Goal: Transaction & Acquisition: Obtain resource

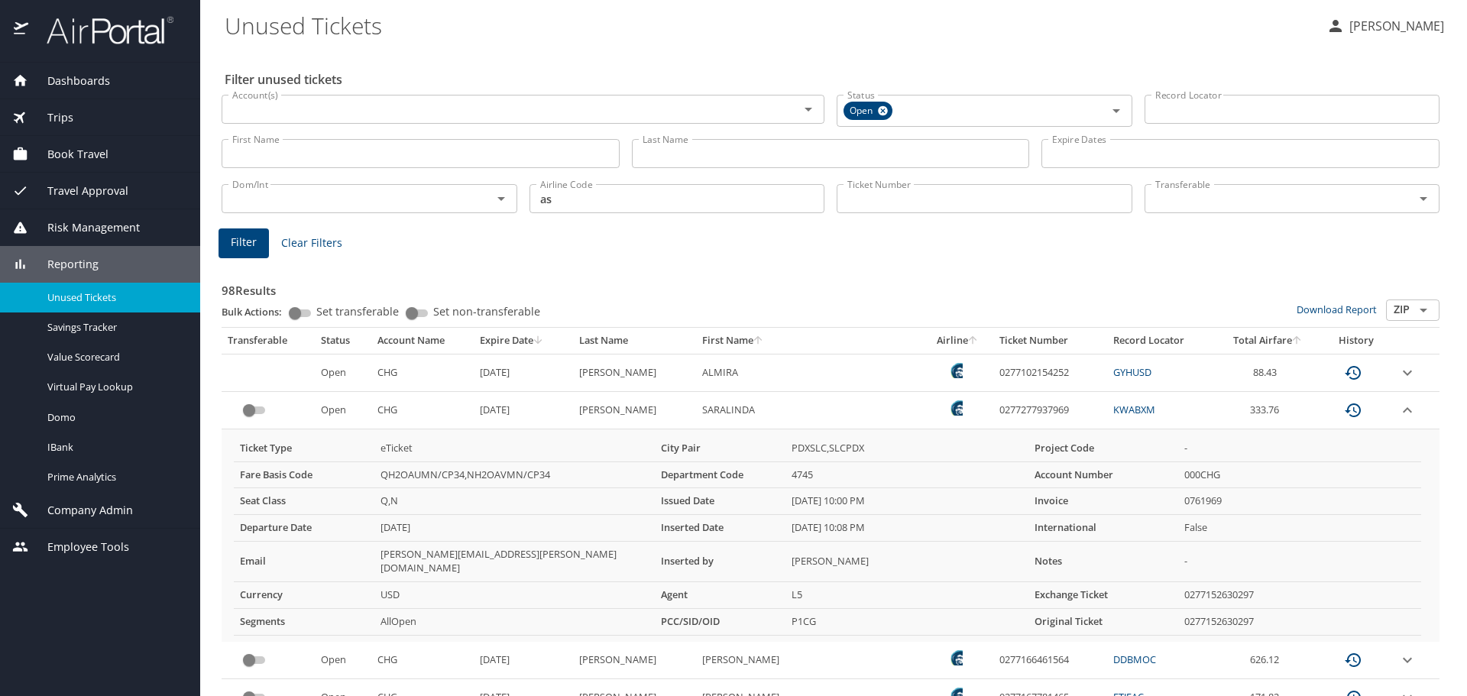
scroll to position [611, 0]
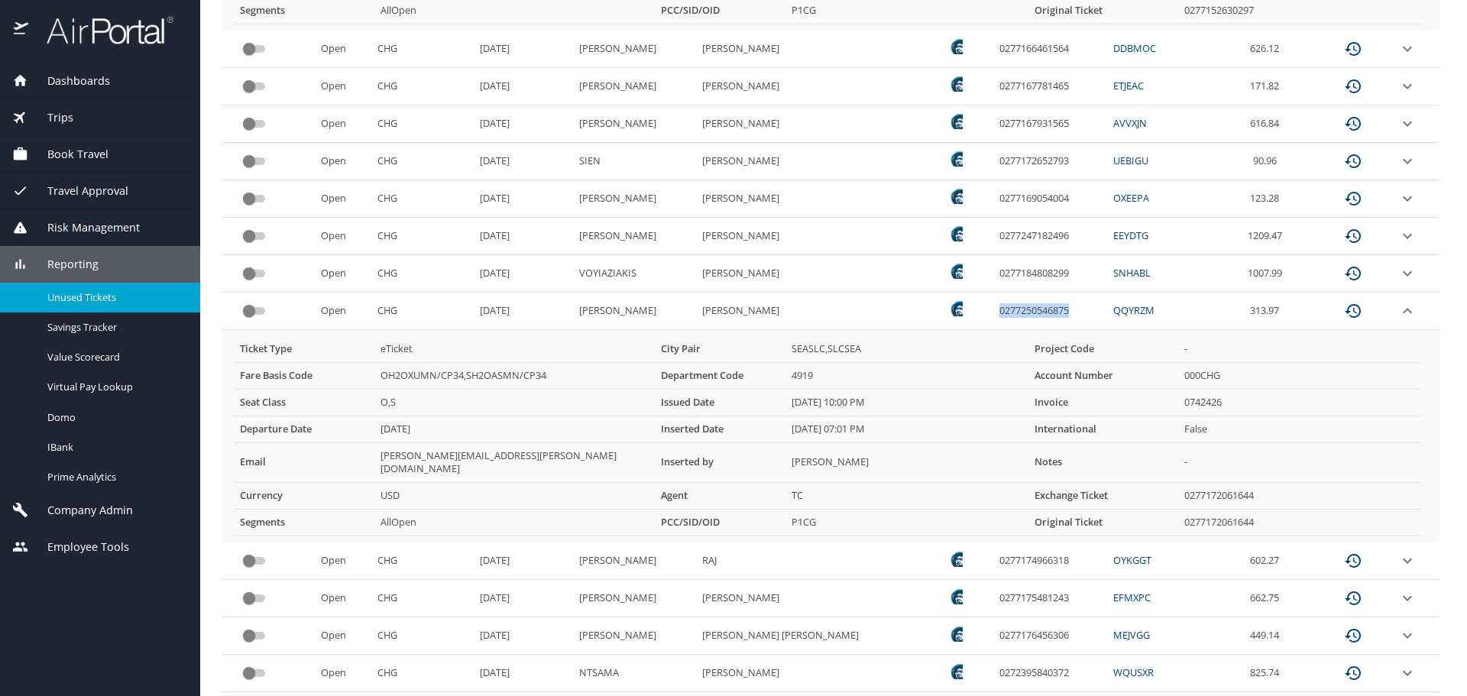
click at [79, 80] on span "Dashboards" at bounding box center [69, 81] width 82 height 17
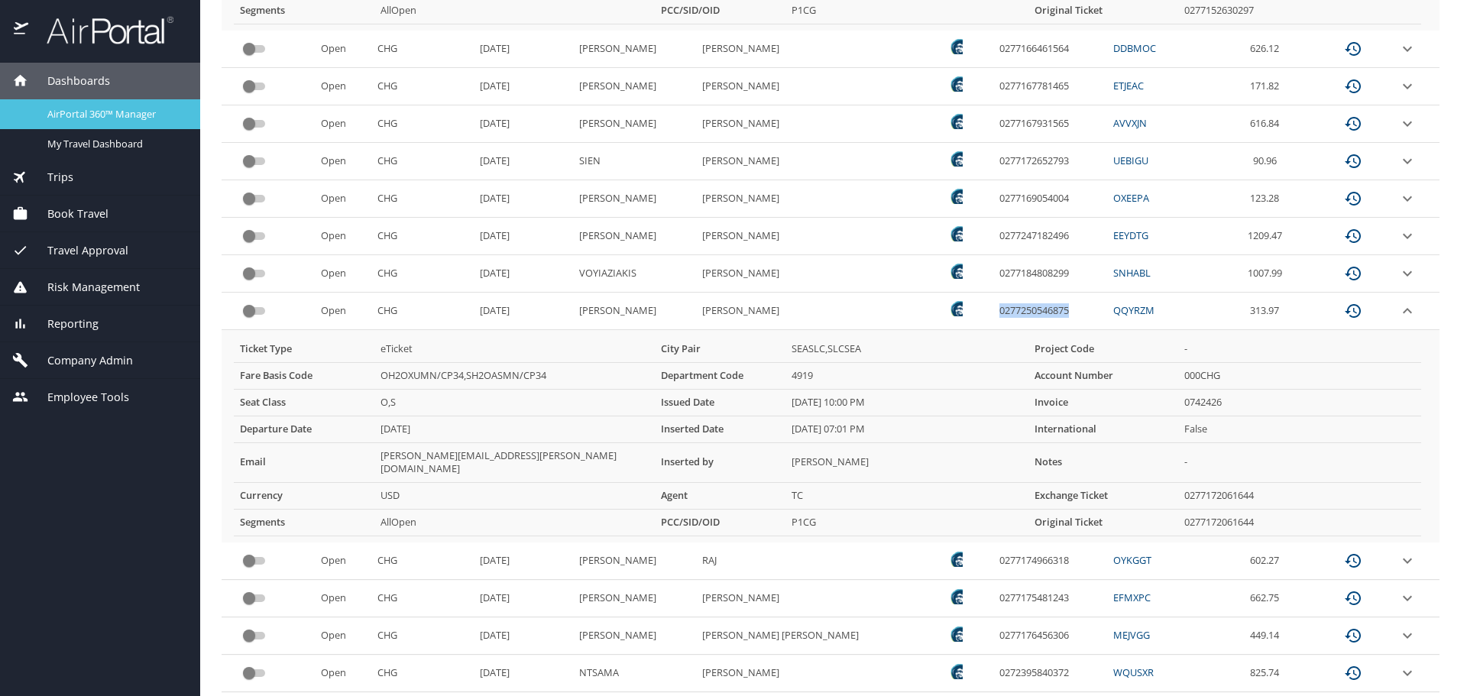
click at [84, 111] on span "AirPortal 360™ Manager" at bounding box center [114, 114] width 135 height 15
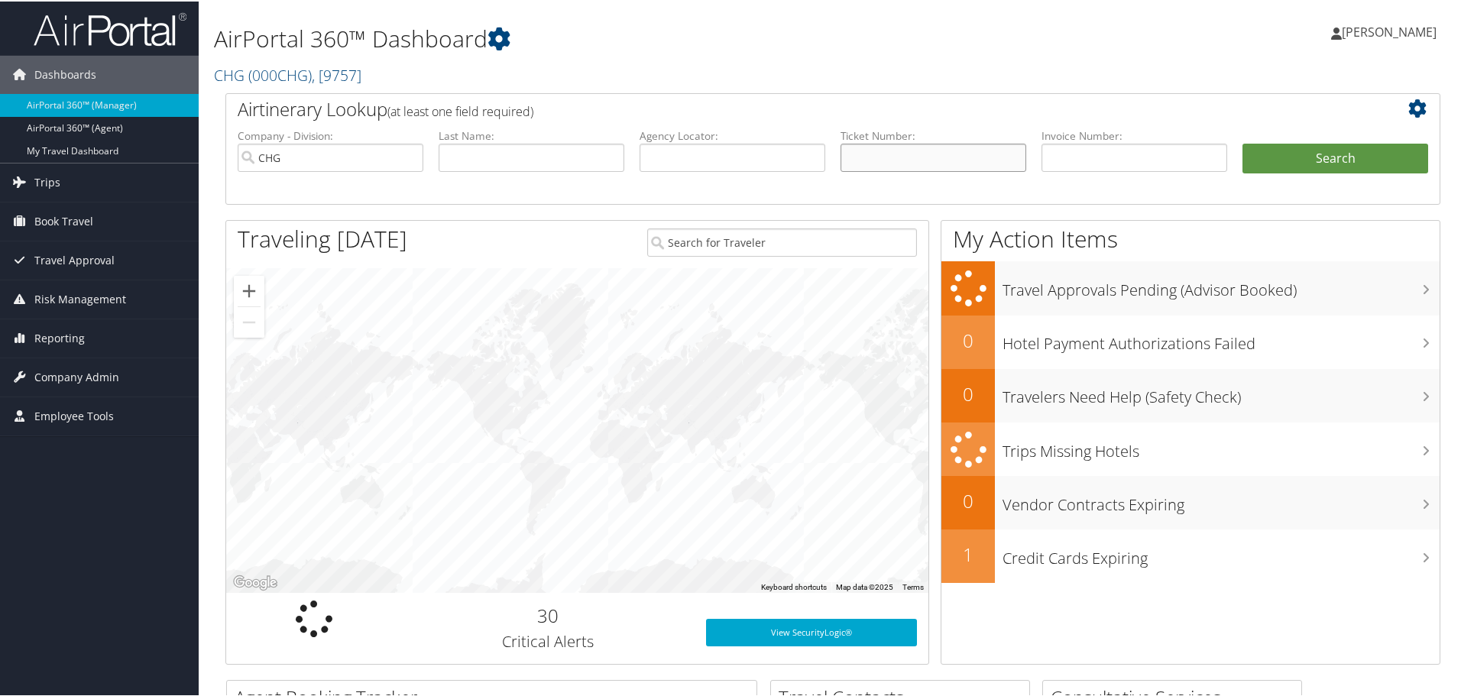
click at [880, 161] on input "text" at bounding box center [934, 156] width 186 height 28
paste input "0167163621015"
type input "0167163621015"
click at [1243, 142] on button "Search" at bounding box center [1336, 157] width 186 height 31
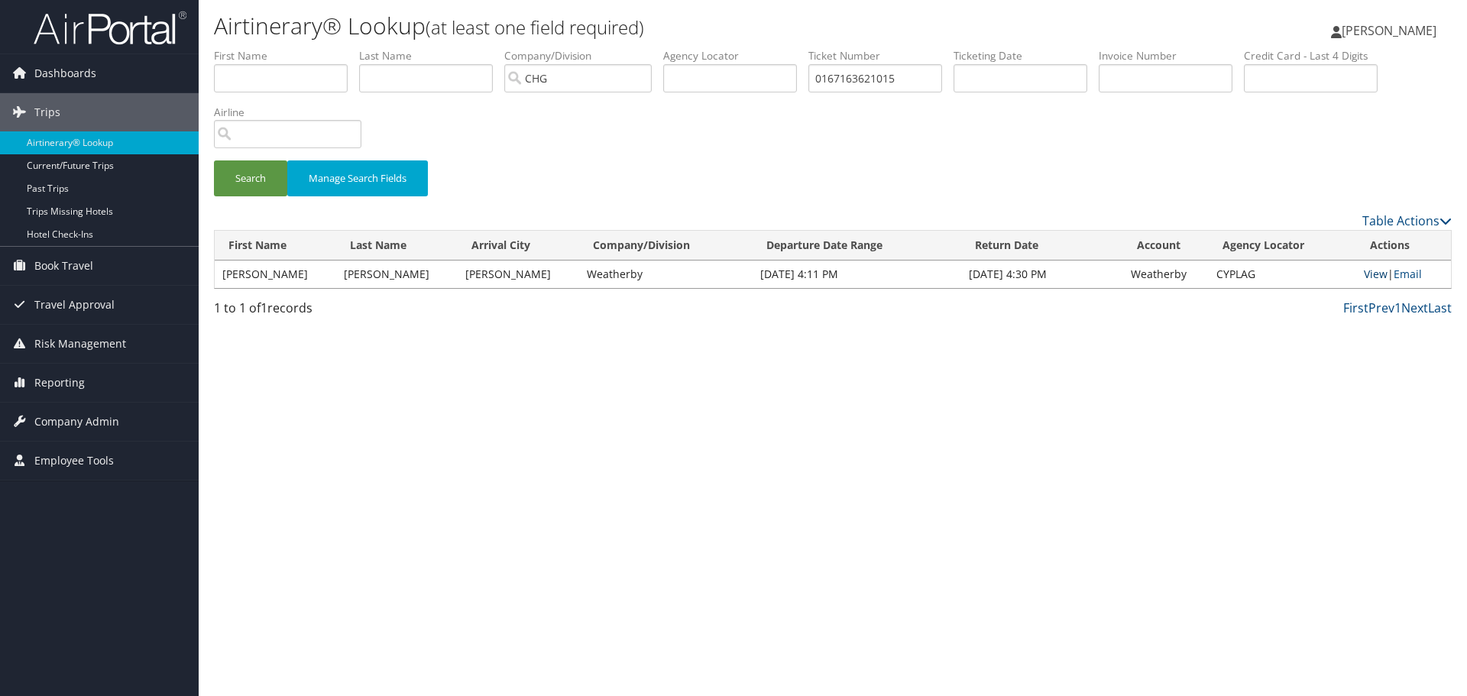
click at [1375, 277] on link "View" at bounding box center [1376, 274] width 24 height 15
click at [864, 79] on input "0167163621015" at bounding box center [876, 78] width 134 height 28
click at [758, 82] on input "text" at bounding box center [730, 78] width 134 height 28
paste input "DSLDUD"
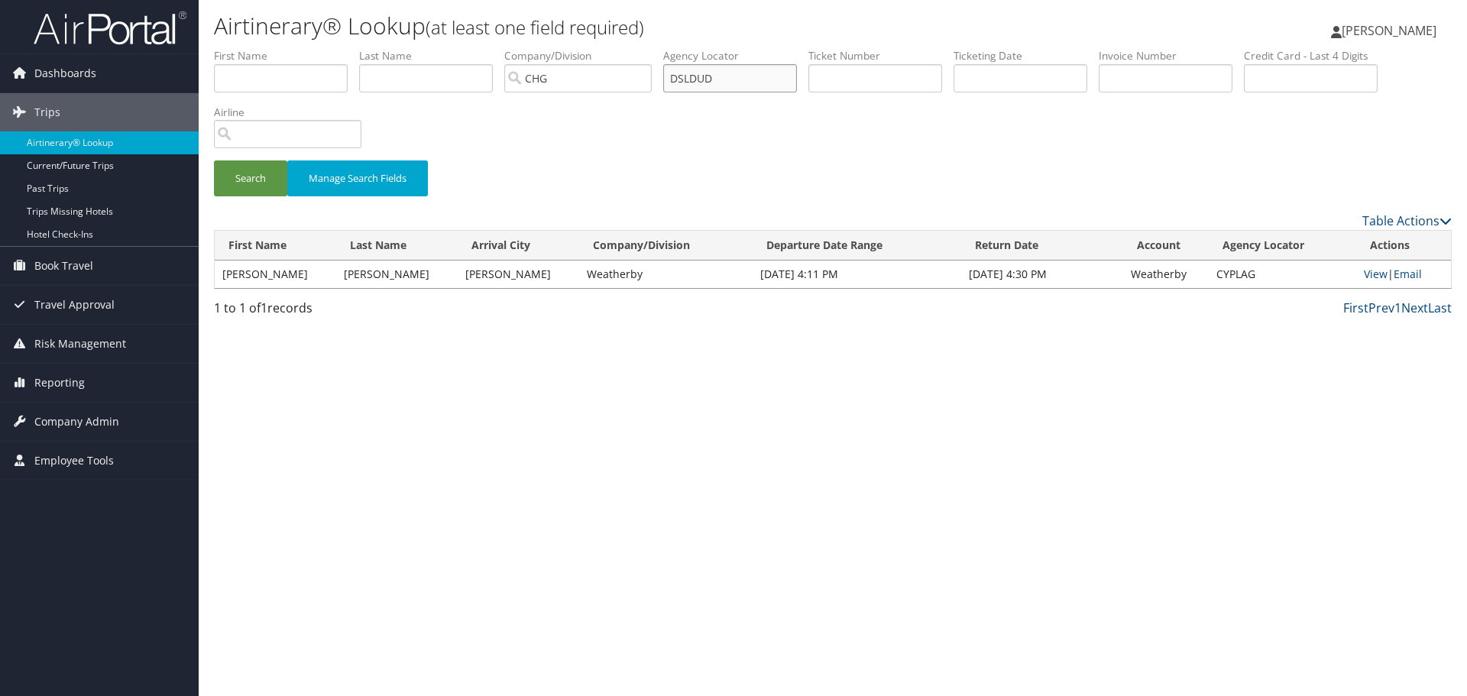
type input "DSLDUD"
click at [214, 161] on button "Search" at bounding box center [250, 179] width 73 height 36
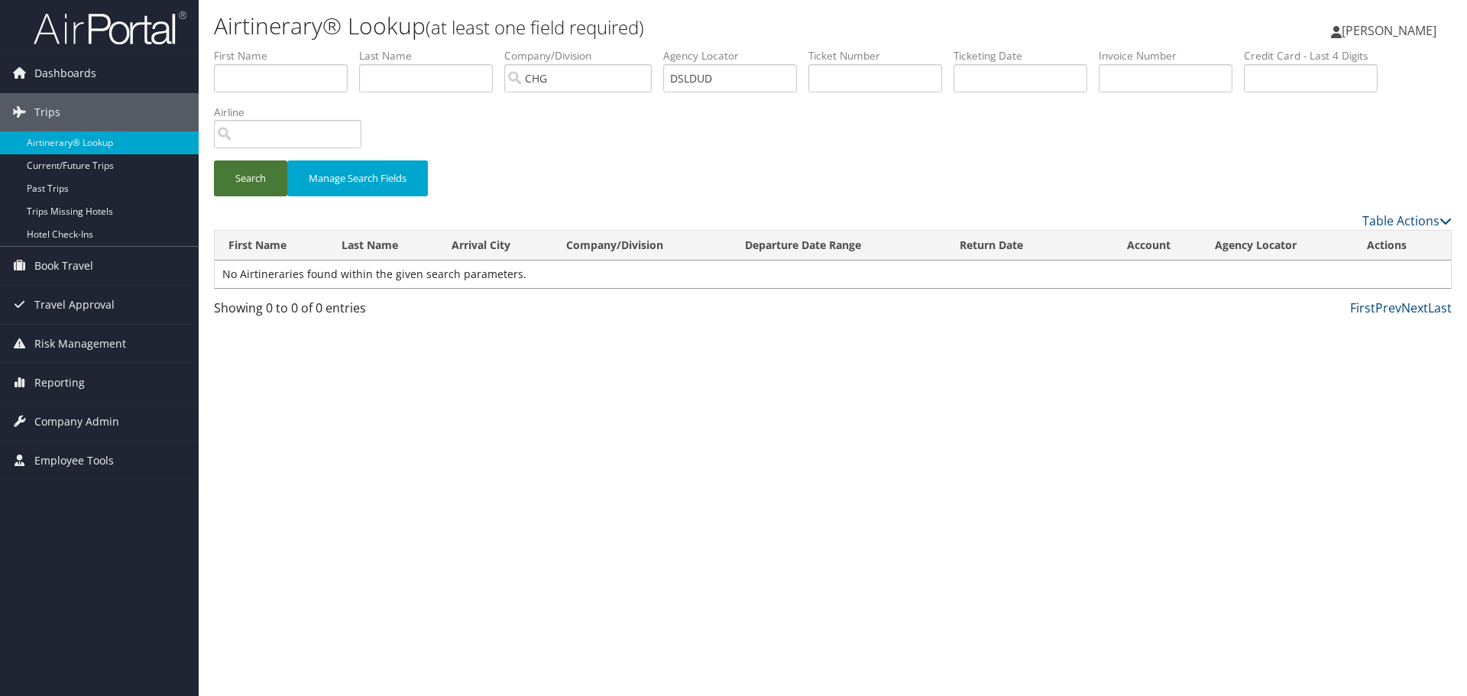
click at [248, 182] on button "Search" at bounding box center [250, 179] width 73 height 36
click at [705, 81] on input "DSLDUD" at bounding box center [730, 78] width 134 height 28
click at [840, 77] on input "text" at bounding box center [876, 78] width 134 height 28
paste input "0017337459958"
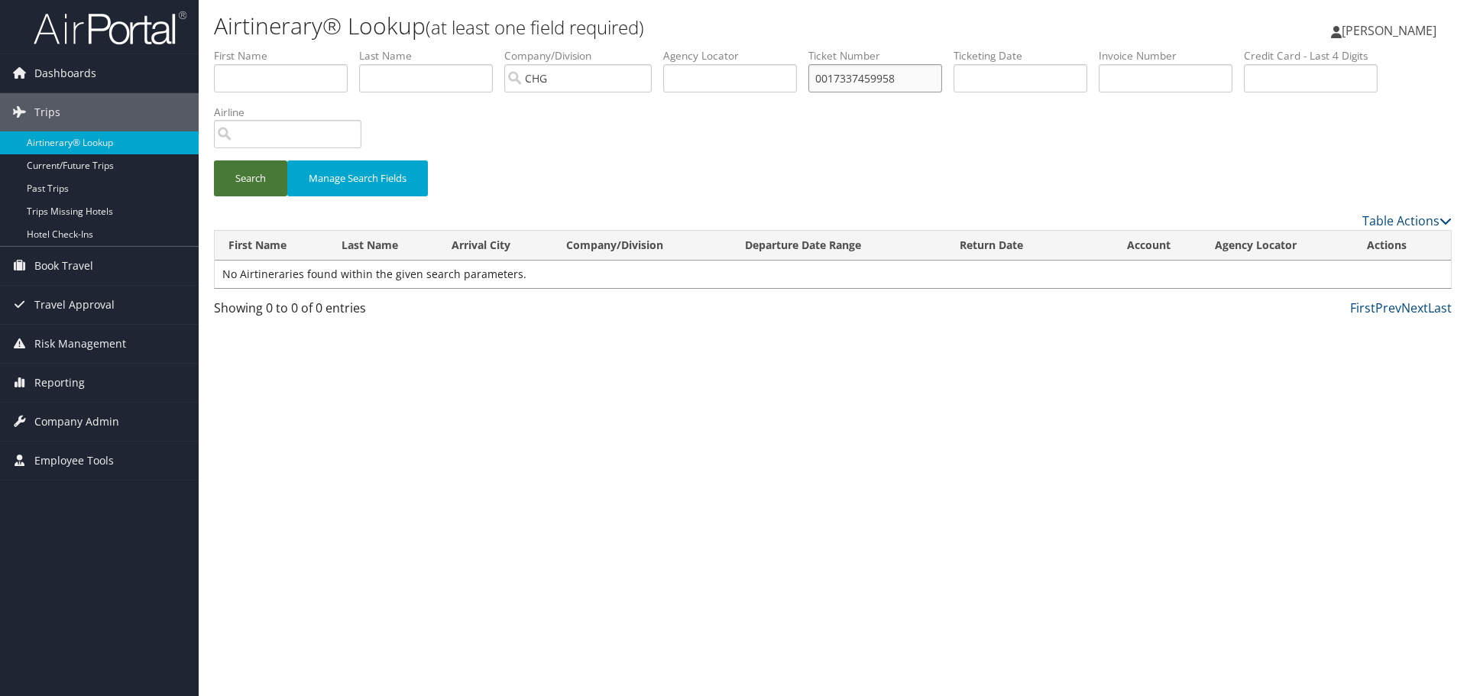
type input "0017337459958"
click at [240, 181] on button "Search" at bounding box center [250, 179] width 73 height 36
click at [66, 73] on span "Dashboards" at bounding box center [65, 73] width 62 height 38
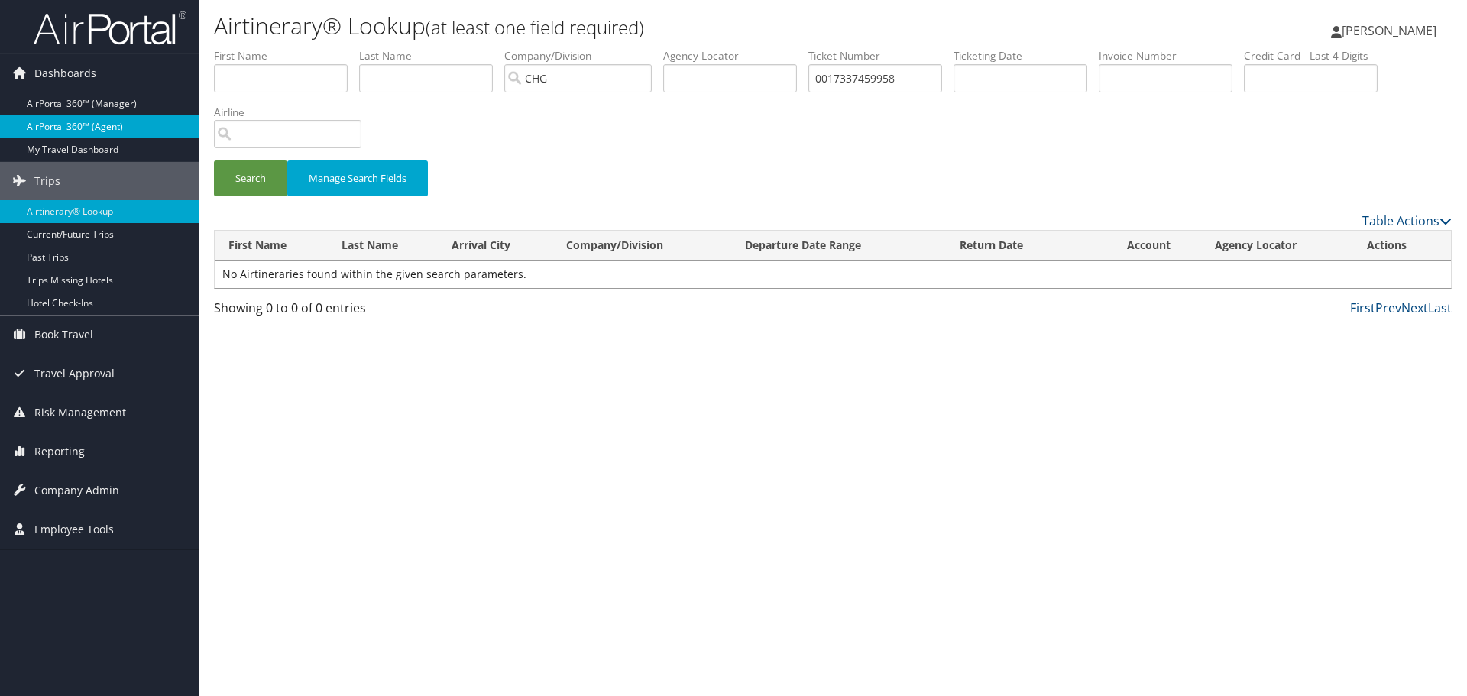
click at [93, 124] on link "AirPortal 360™ (Agent)" at bounding box center [99, 126] width 199 height 23
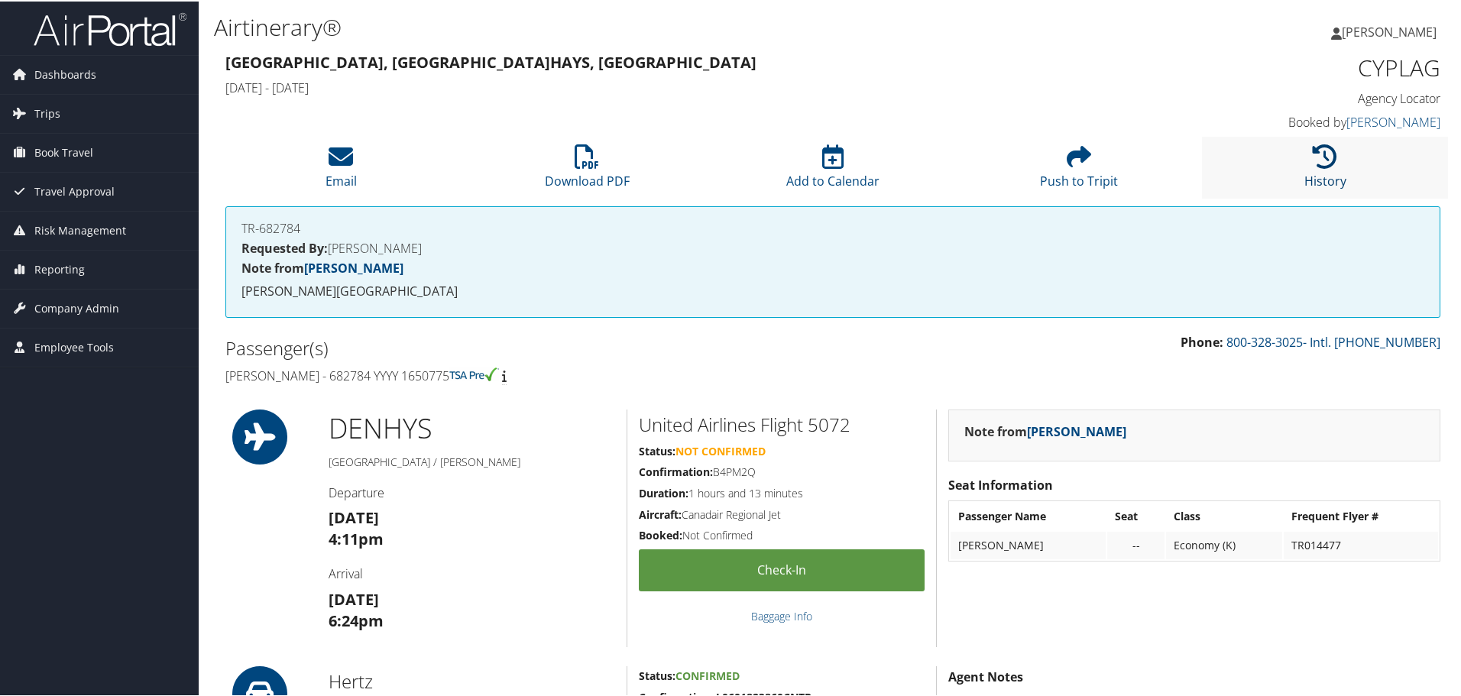
click at [1313, 157] on icon at bounding box center [1325, 155] width 24 height 24
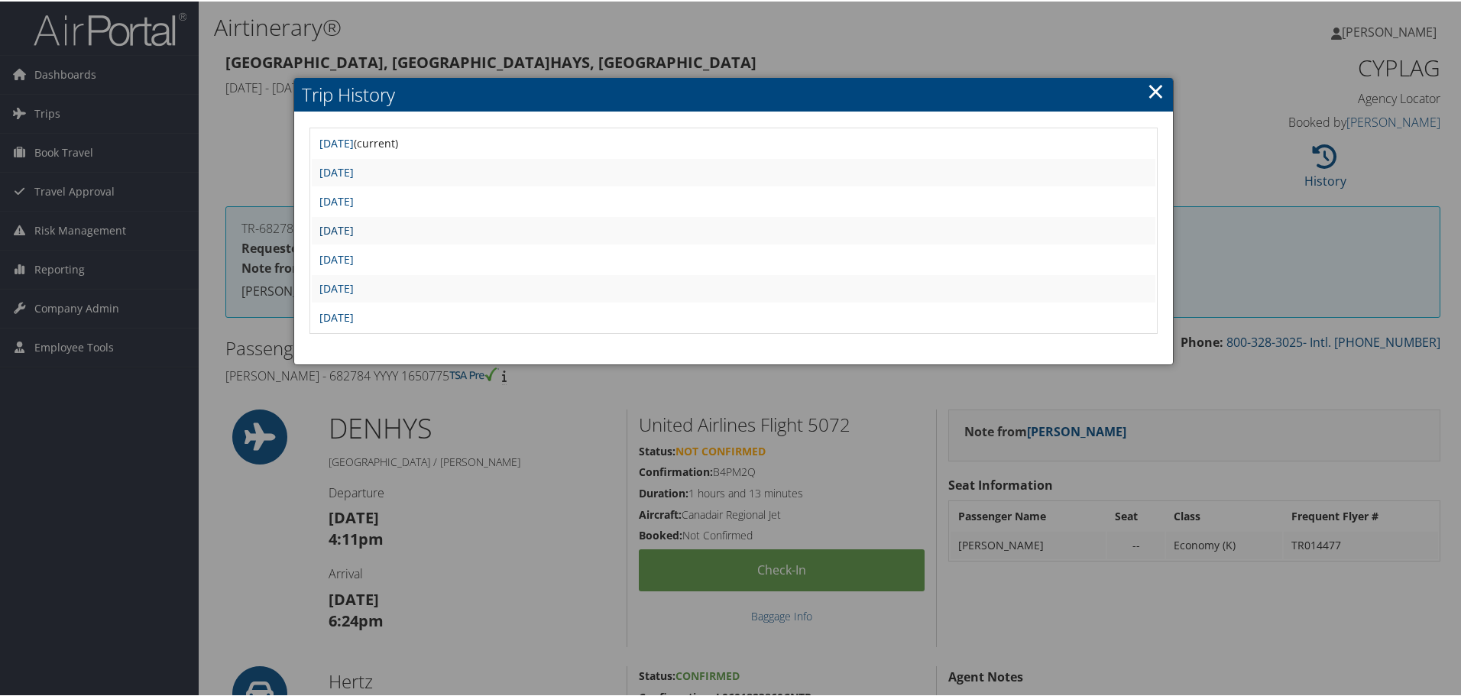
click at [354, 226] on link "Mon Dec 2 11:15:18 MST 2024" at bounding box center [336, 229] width 34 height 15
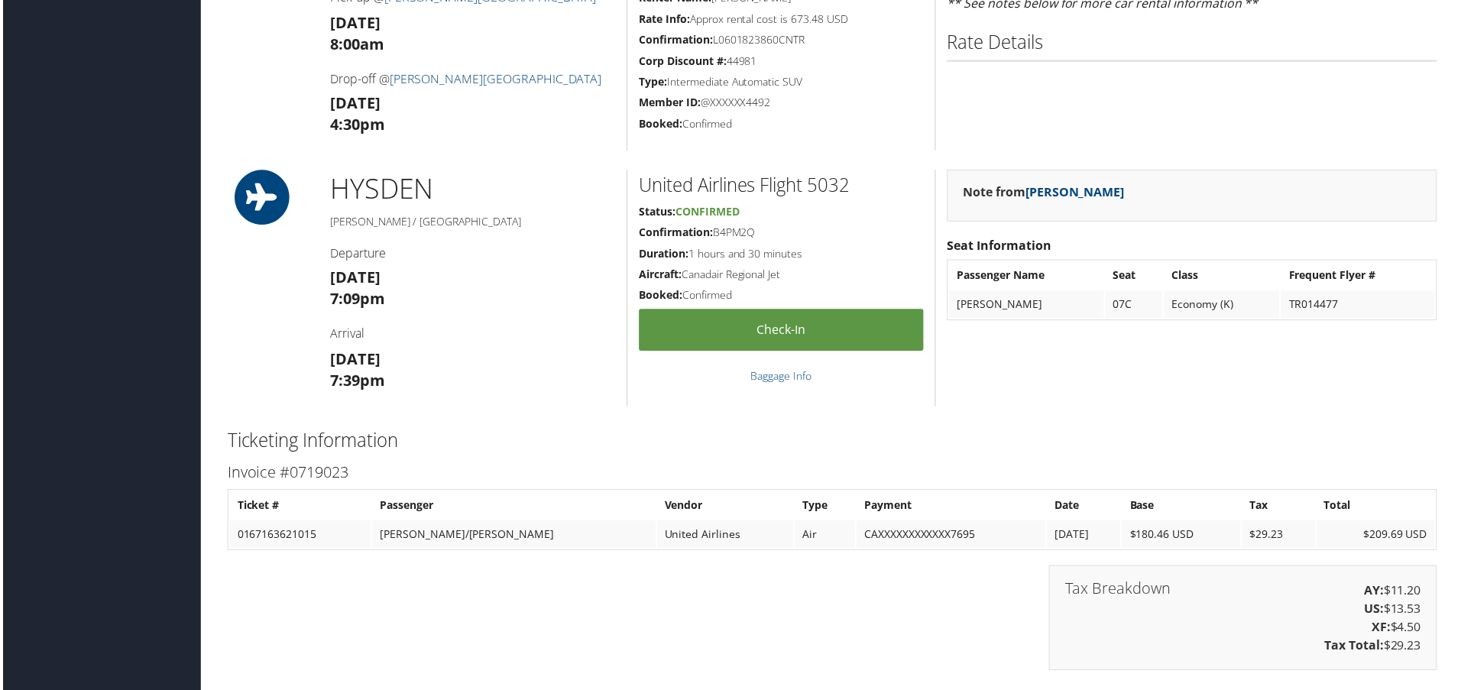
scroll to position [919, 0]
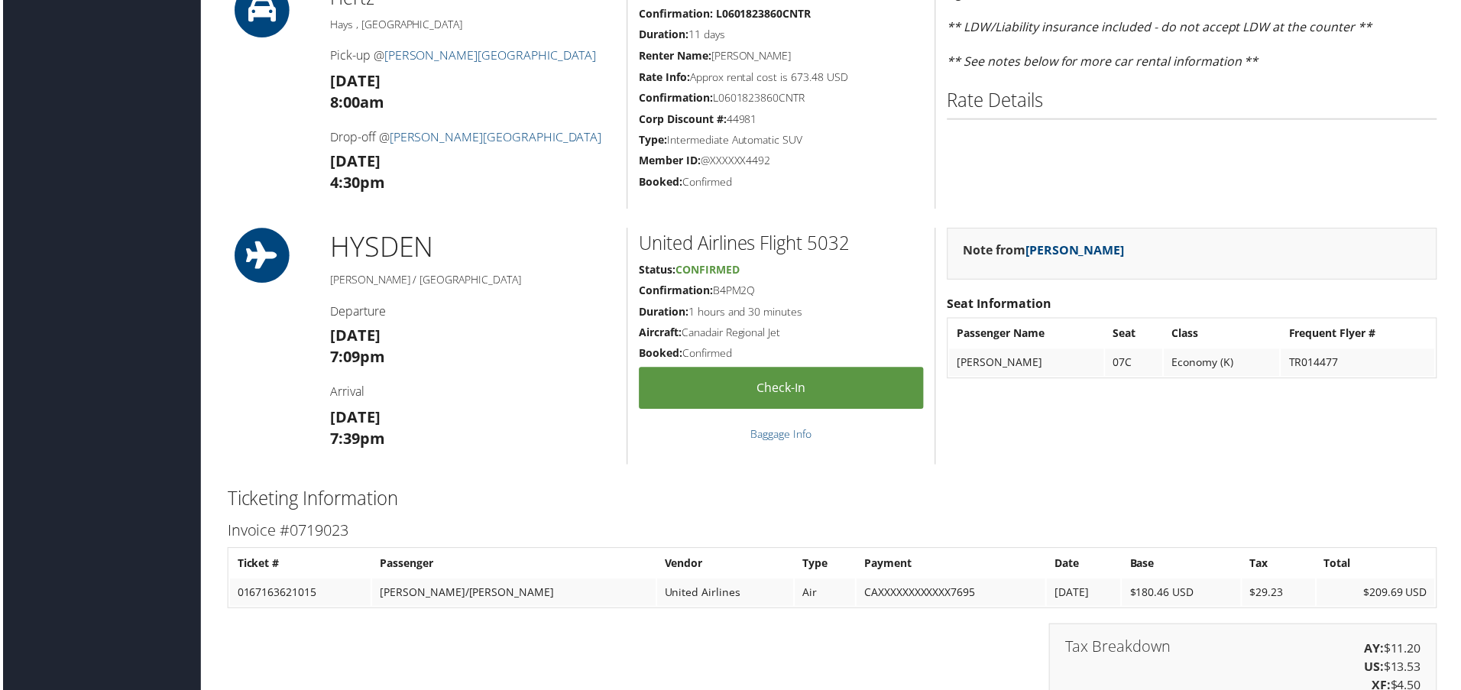
click at [734, 286] on h5 "Confirmation: B4PM2Q" at bounding box center [782, 291] width 286 height 15
copy h5 "B4PM2Q"
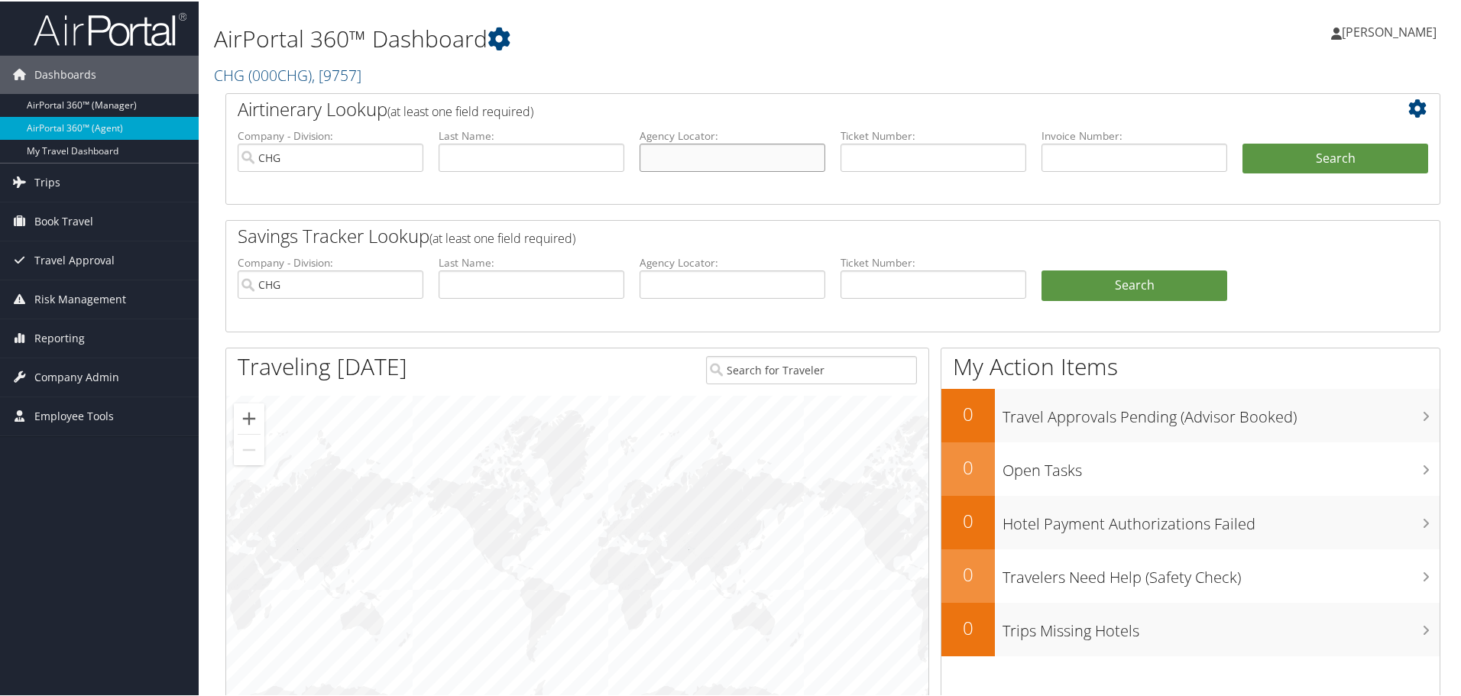
click at [660, 148] on input "text" at bounding box center [733, 156] width 186 height 28
paste input "DSLDUD"
type input "DSLDUD"
click at [1267, 163] on button "Search" at bounding box center [1336, 157] width 186 height 31
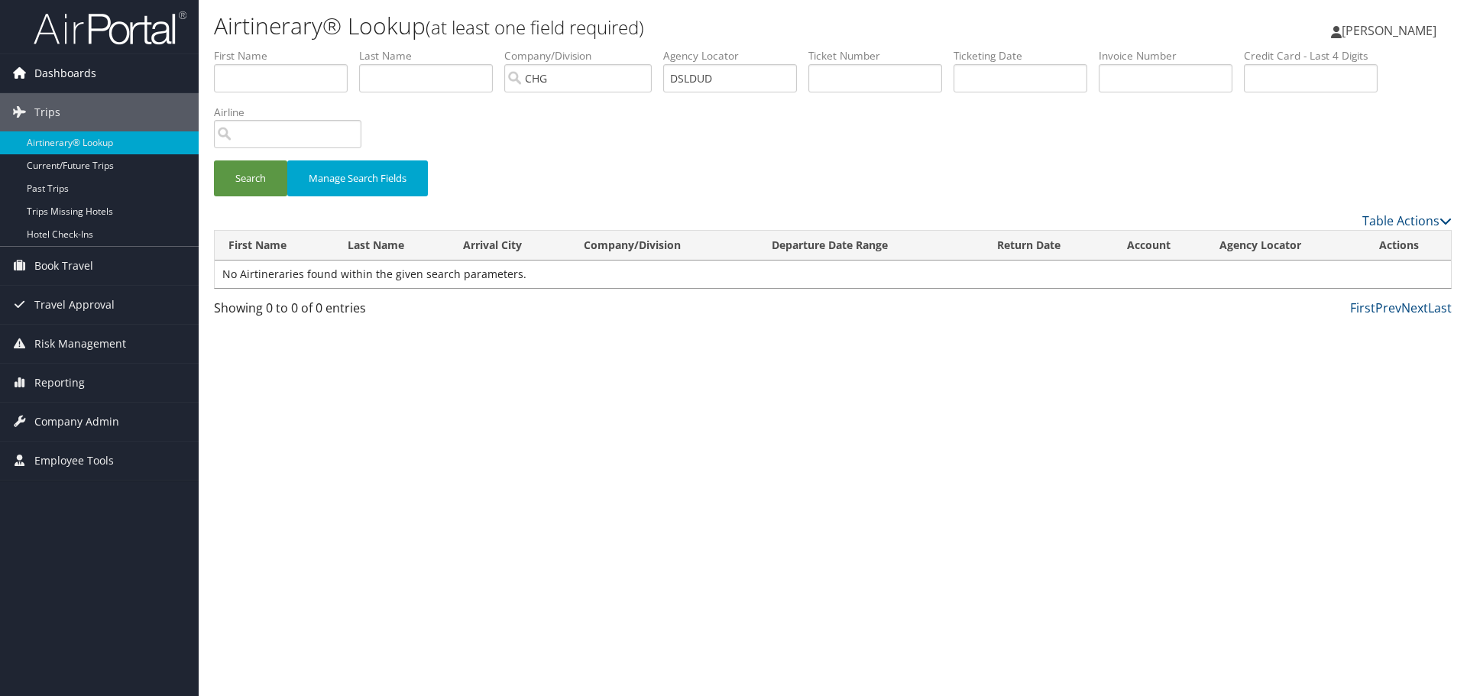
click at [61, 71] on span "Dashboards" at bounding box center [65, 73] width 62 height 38
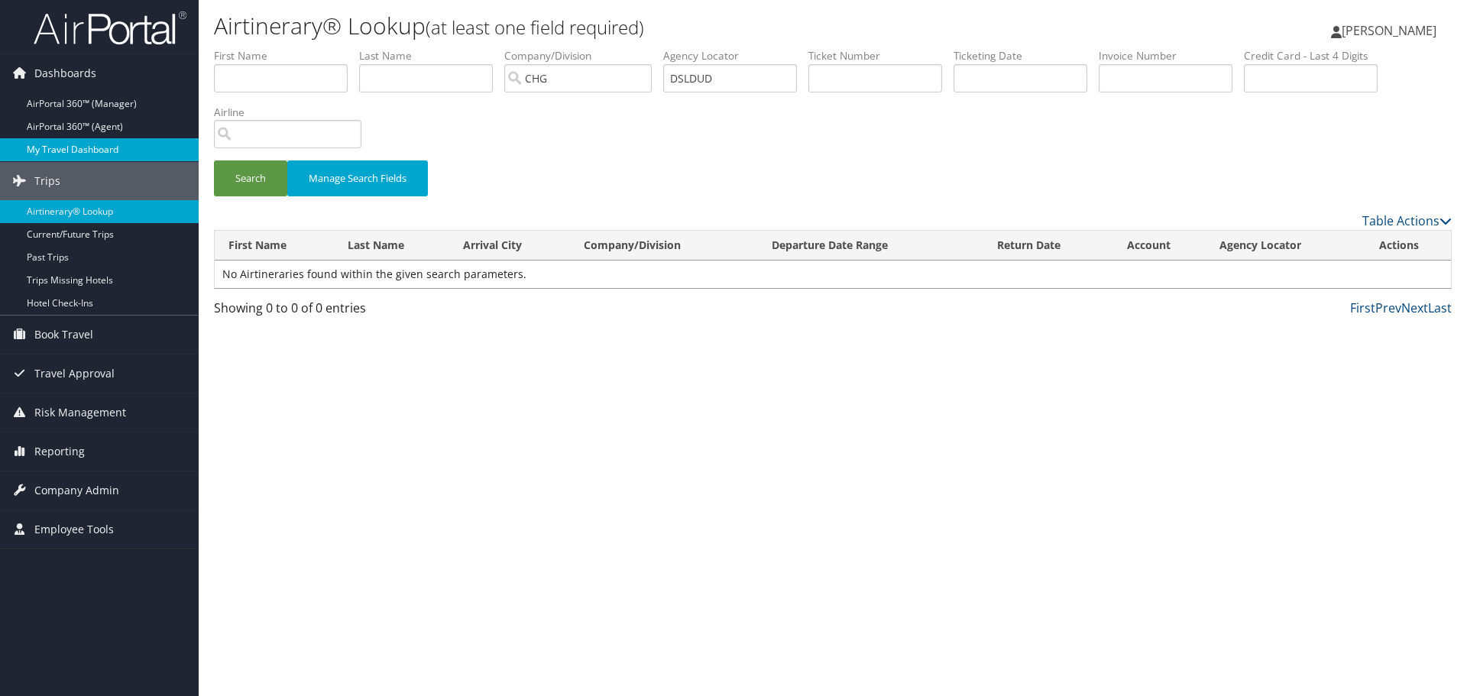
click at [78, 151] on link "My Travel Dashboard" at bounding box center [99, 149] width 199 height 23
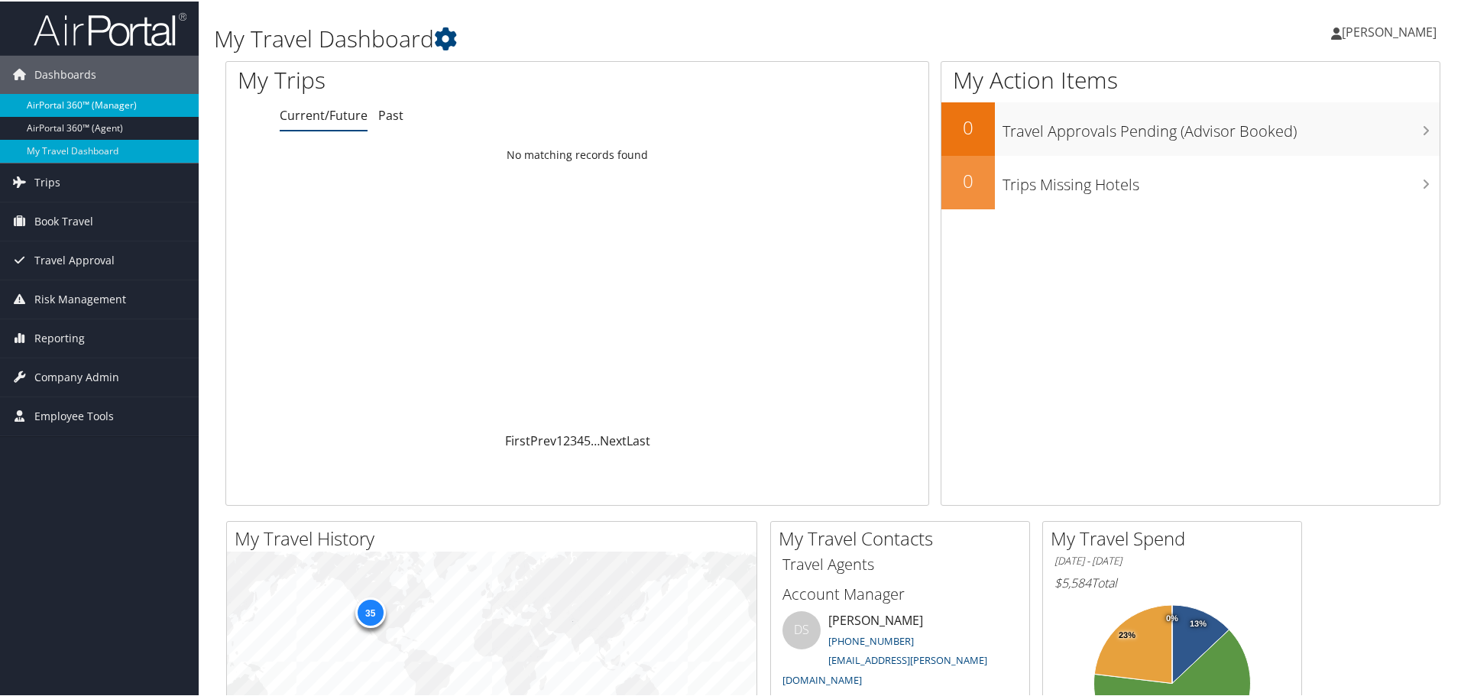
click at [69, 103] on link "AirPortal 360™ (Manager)" at bounding box center [99, 103] width 199 height 23
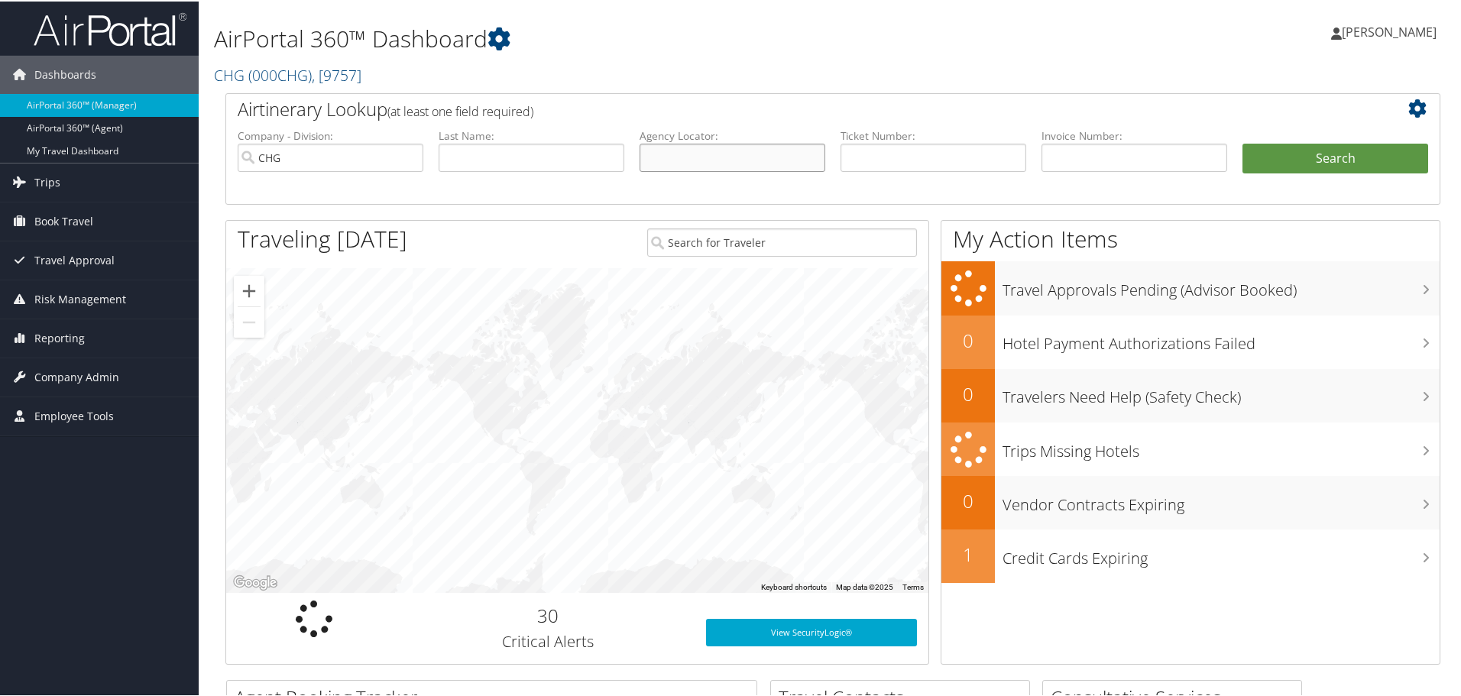
click at [650, 155] on input "text" at bounding box center [733, 156] width 186 height 28
paste input "DSLDUD"
type input "DSLDUD"
click at [1294, 159] on button "Search" at bounding box center [1336, 157] width 186 height 31
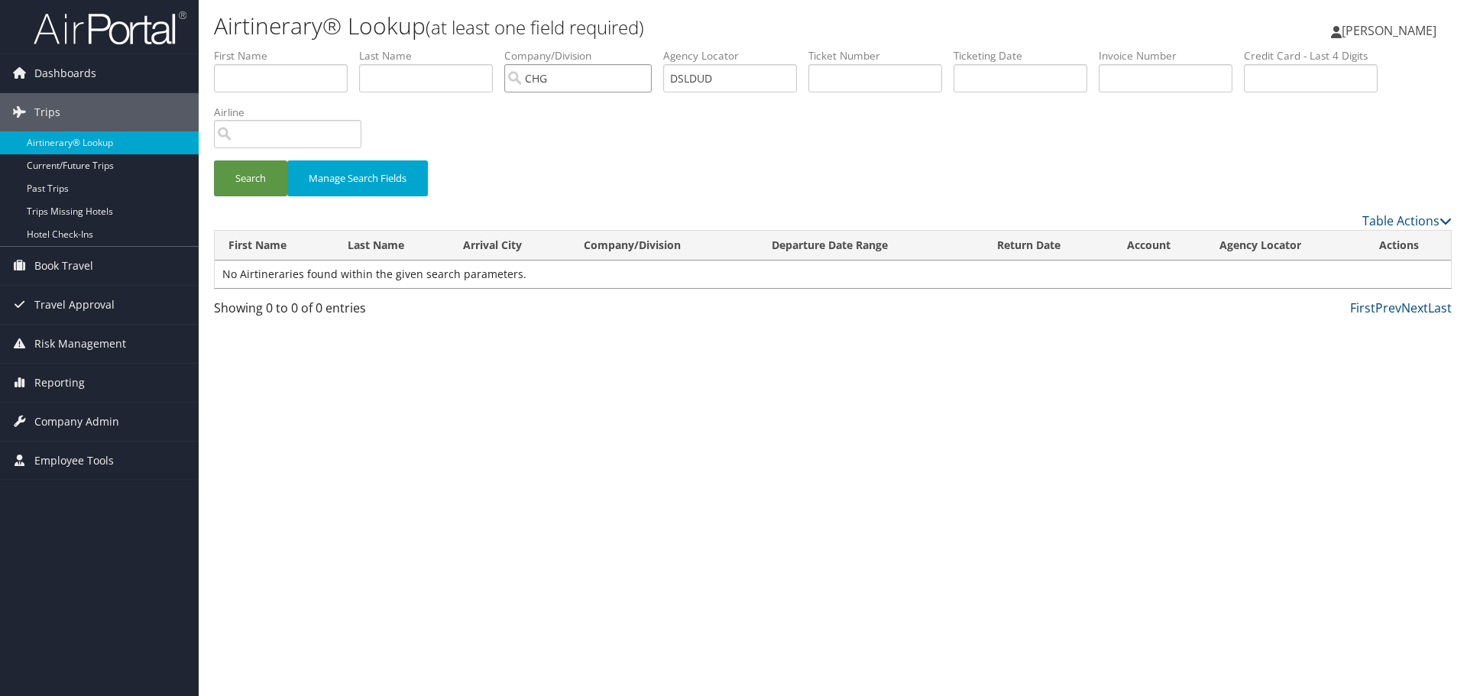
click at [647, 76] on input "CHG" at bounding box center [578, 78] width 148 height 28
click at [258, 180] on button "Search" at bounding box center [250, 179] width 73 height 36
click at [251, 179] on button "Search" at bounding box center [250, 179] width 73 height 36
click at [78, 68] on span "Dashboards" at bounding box center [65, 73] width 62 height 38
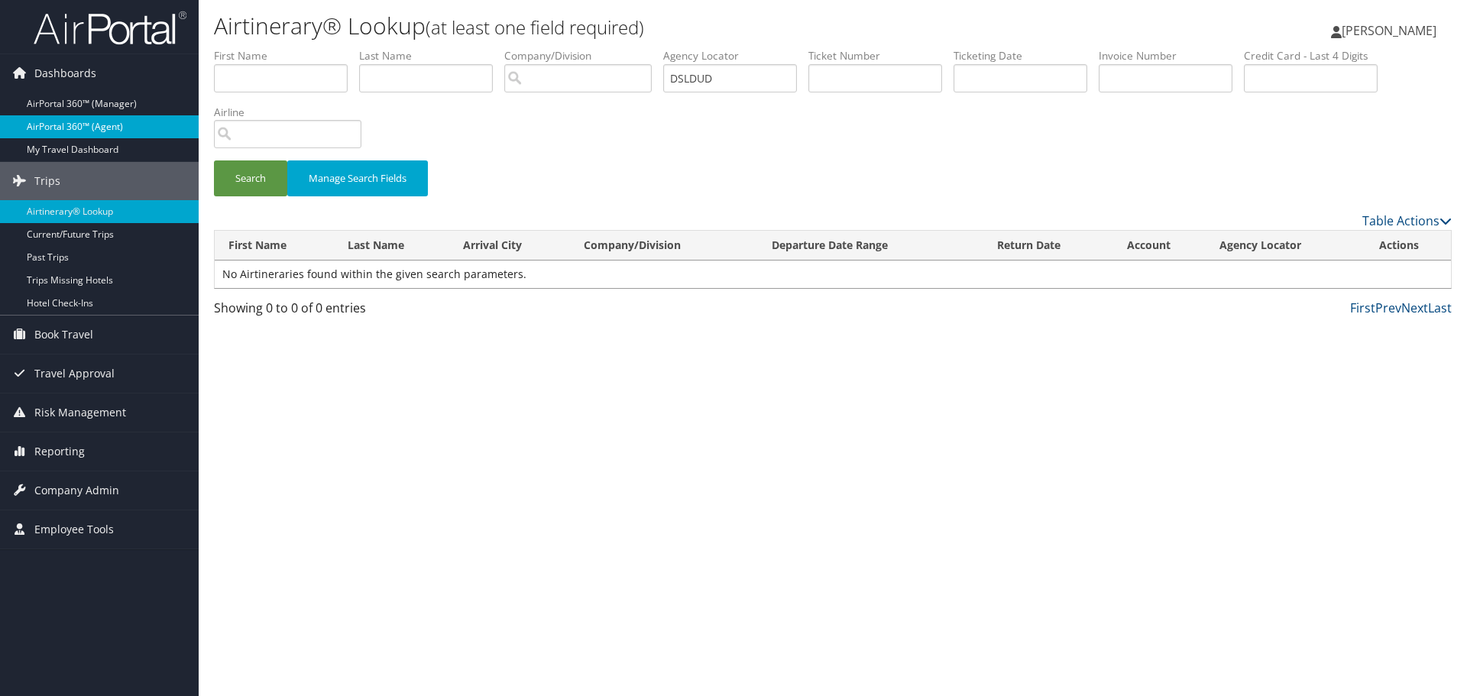
click at [83, 122] on link "AirPortal 360™ (Agent)" at bounding box center [99, 126] width 199 height 23
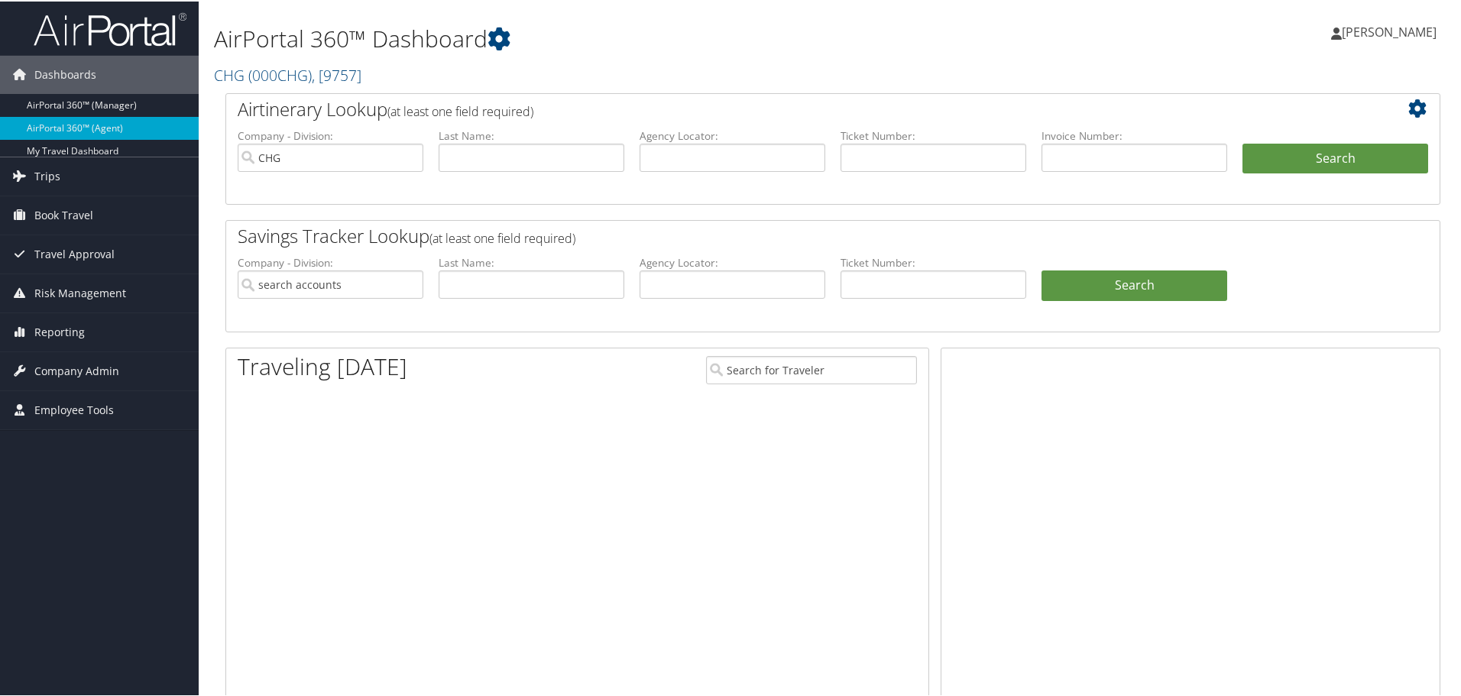
type input "CHG"
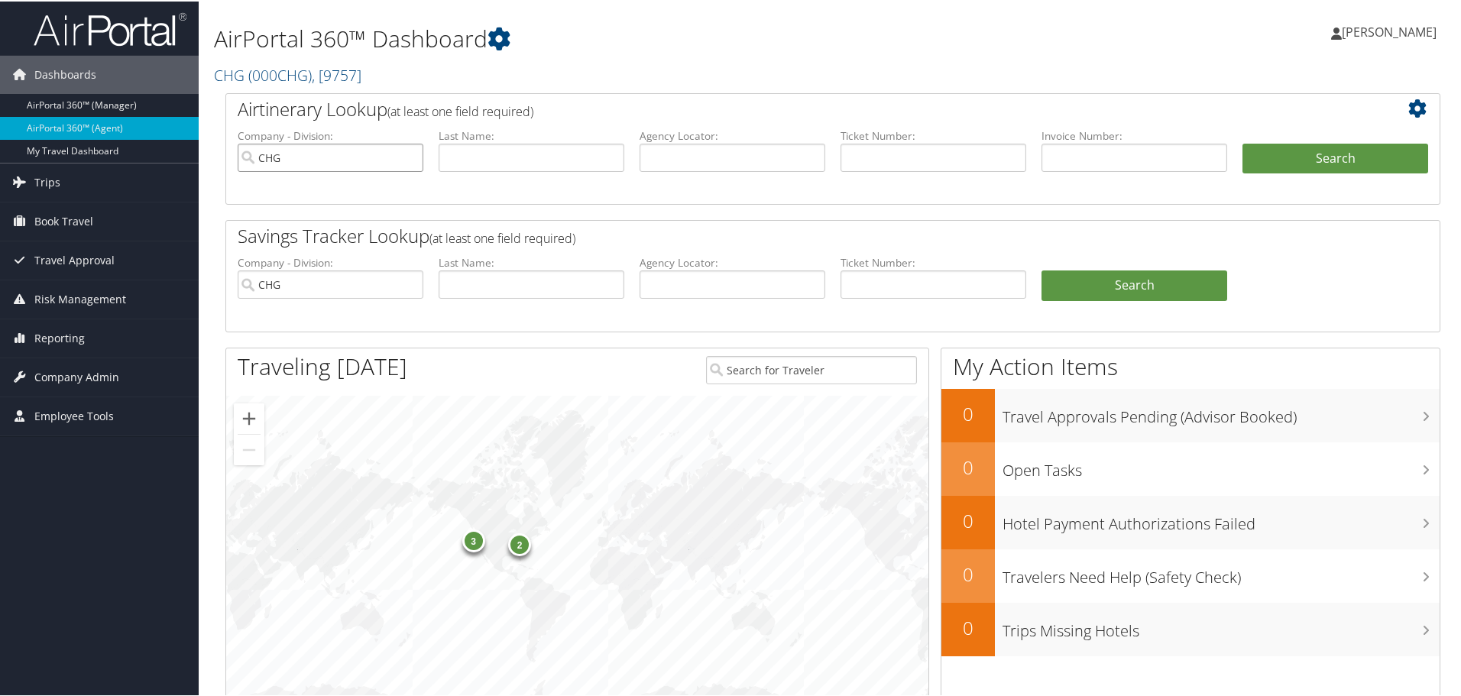
click at [410, 155] on input "CHG" at bounding box center [331, 156] width 186 height 28
click at [739, 155] on input "text" at bounding box center [733, 156] width 186 height 28
paste input "DSLDUD"
type input "DSLDUD"
click at [1334, 152] on button "Search" at bounding box center [1336, 157] width 186 height 31
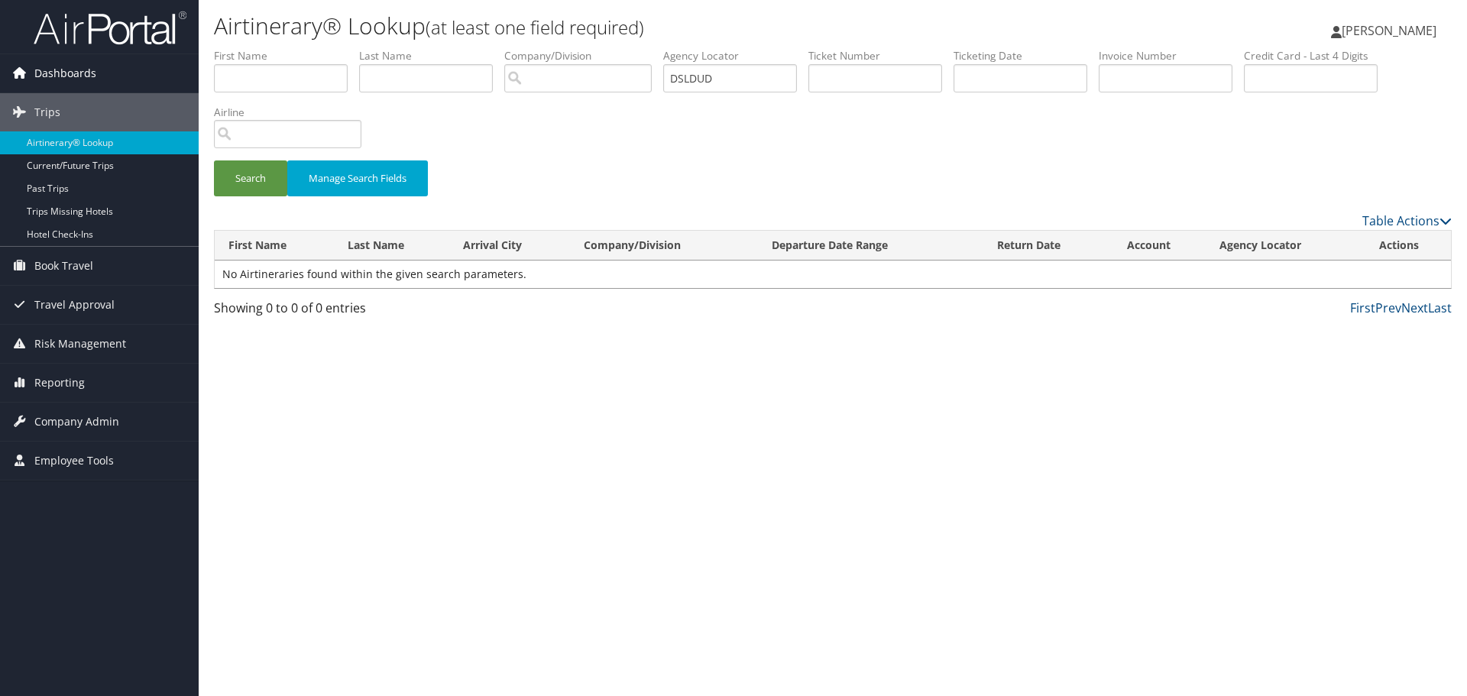
click at [46, 76] on span "Dashboards" at bounding box center [65, 73] width 62 height 38
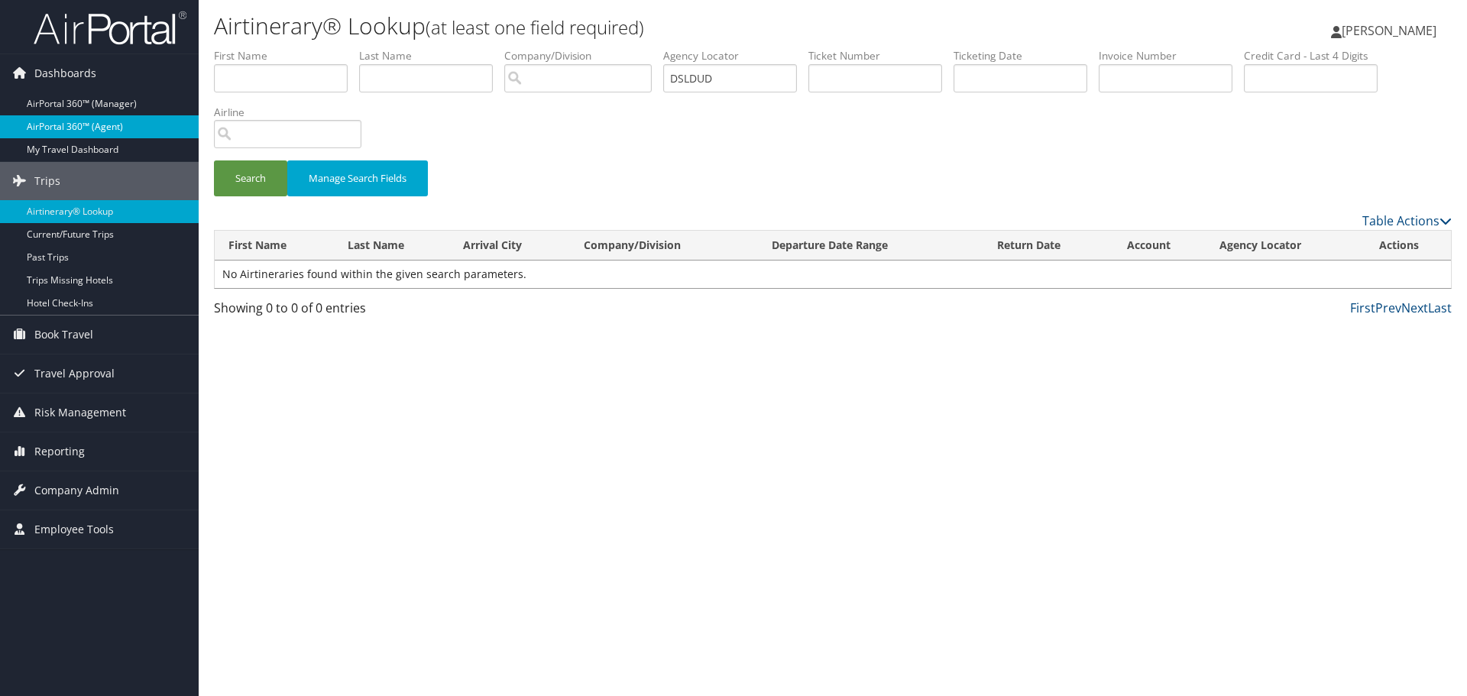
click at [66, 125] on link "AirPortal 360™ (Agent)" at bounding box center [99, 126] width 199 height 23
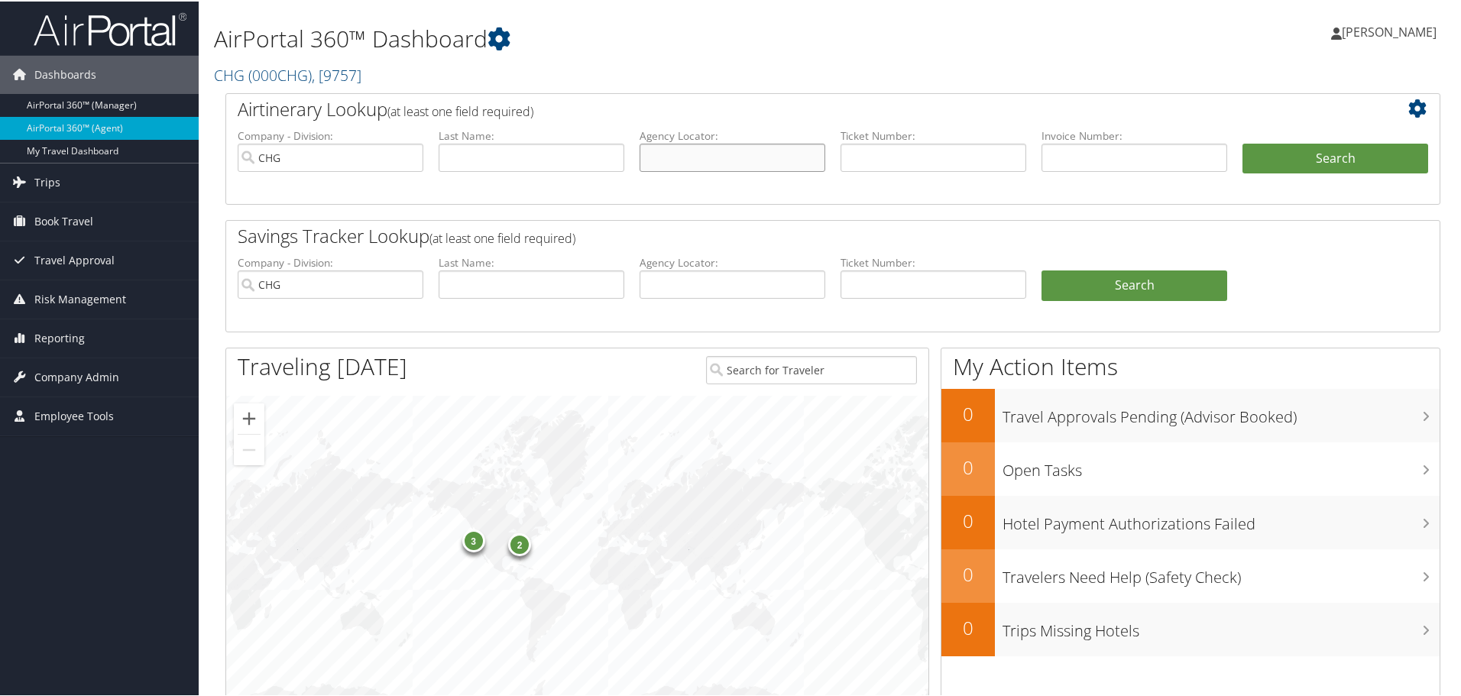
click at [705, 158] on input "text" at bounding box center [733, 156] width 186 height 28
paste input "DSLDUD"
type input "DSLDUD"
click at [1368, 161] on button "Search" at bounding box center [1336, 157] width 186 height 31
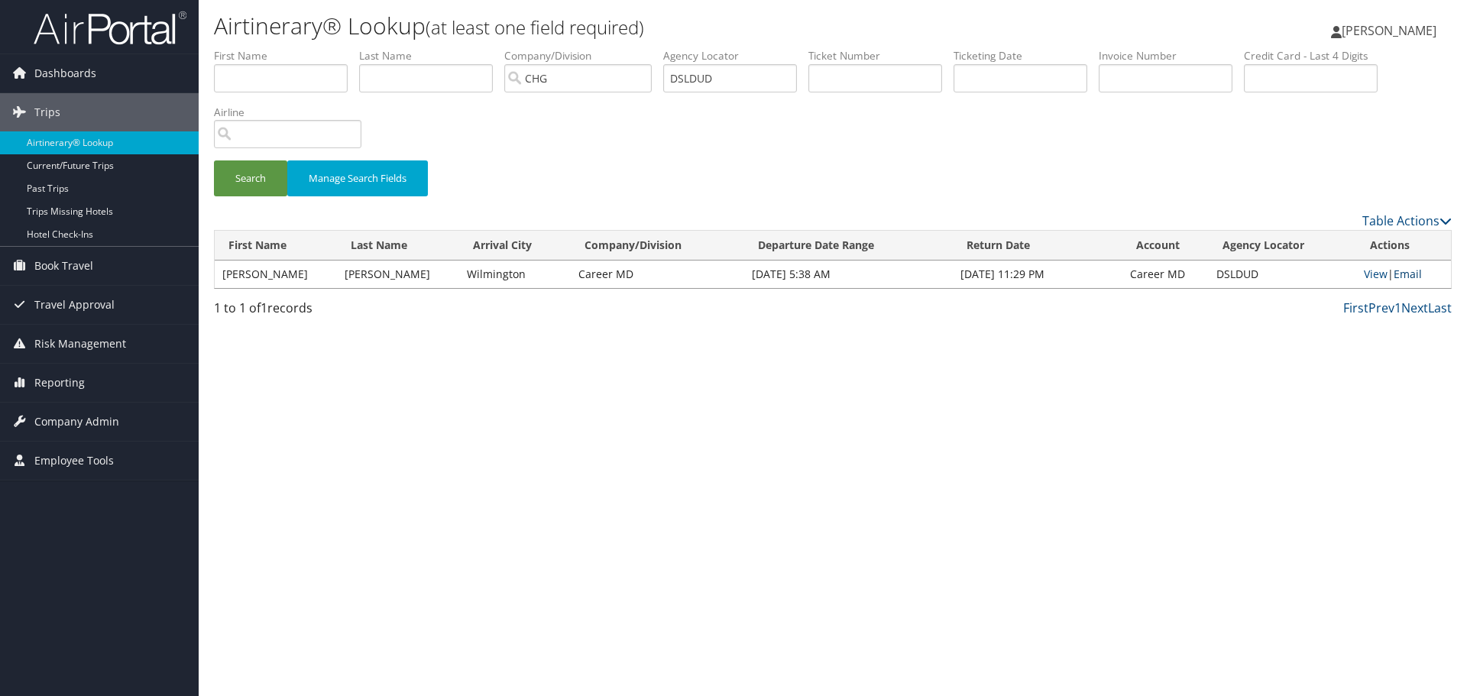
click at [1407, 274] on link "Email" at bounding box center [1408, 274] width 28 height 15
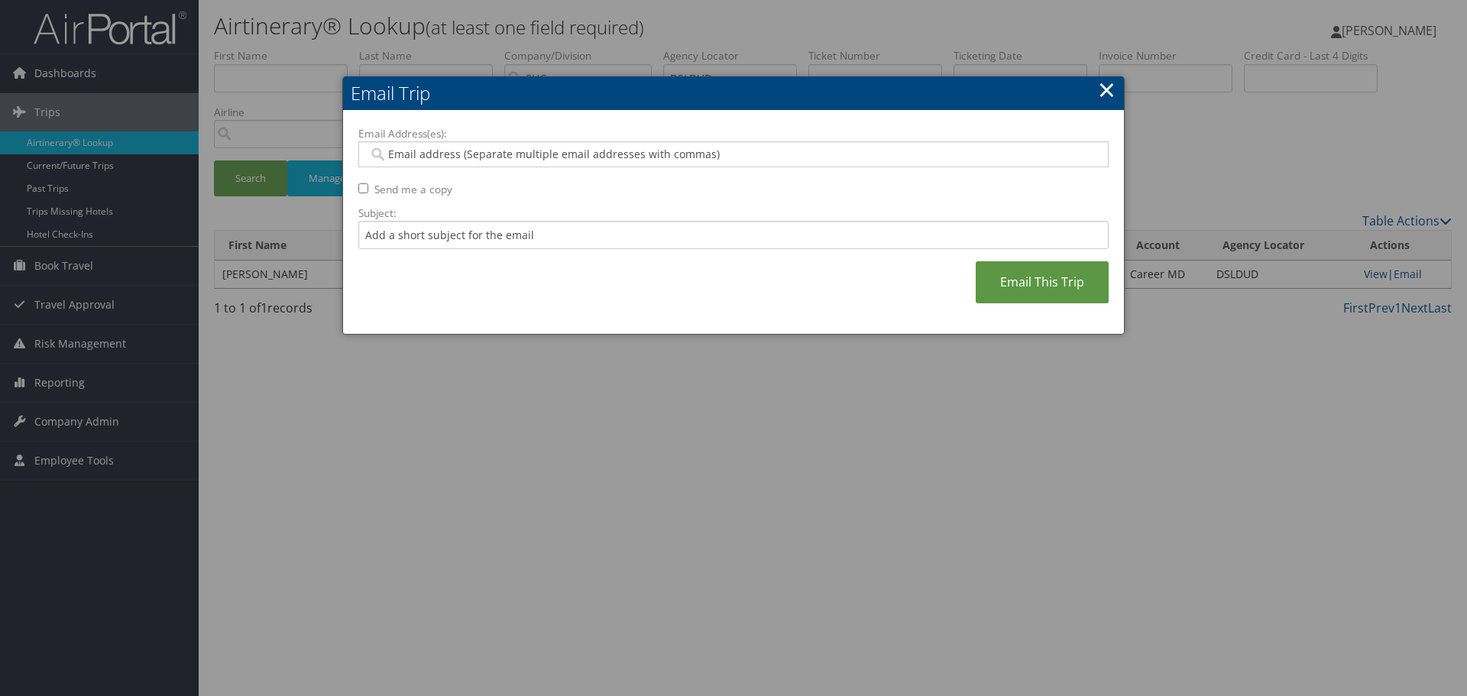
click at [538, 154] on input "Email Address(es):" at bounding box center [733, 154] width 730 height 15
type input "c"
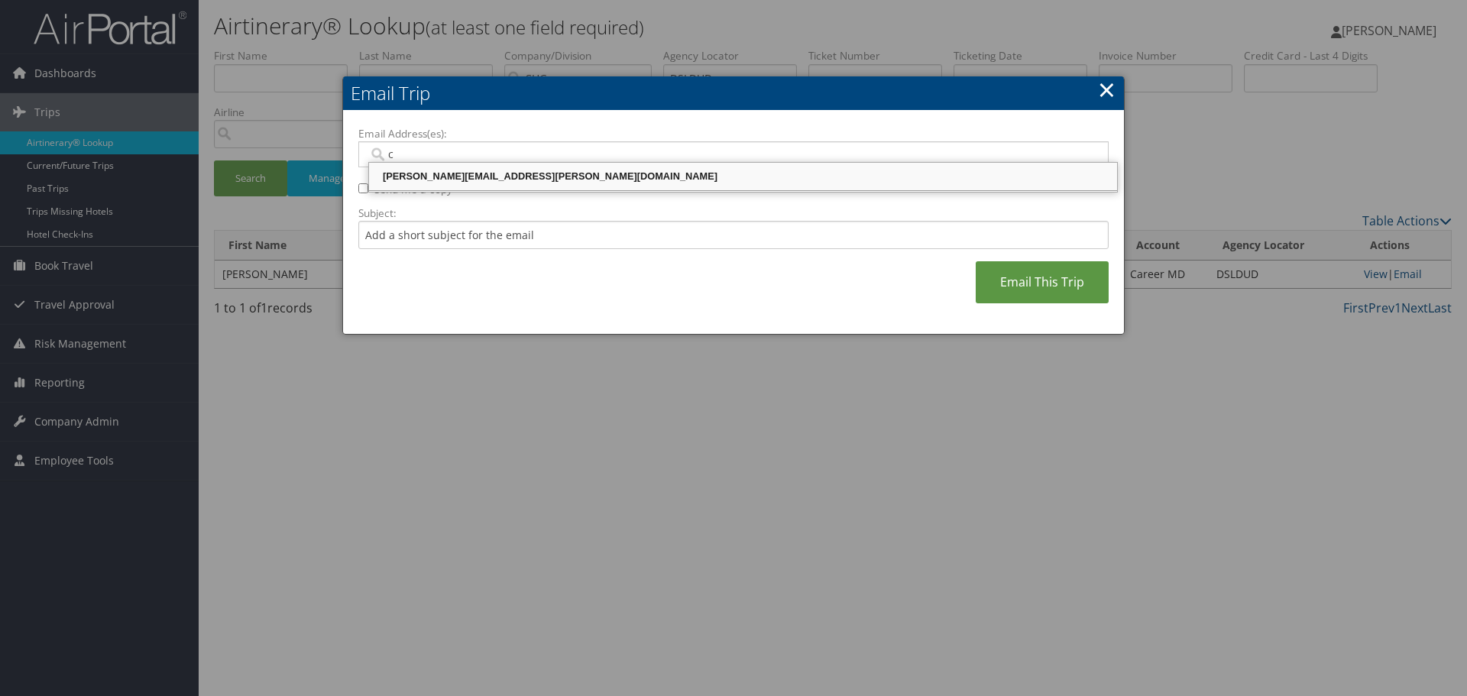
click at [533, 179] on div "CELESTE.PORTER@CHGHEALTHCARE.COM" at bounding box center [743, 176] width 744 height 15
type input "CELESTE.PORTER@CHGHEALTHCARE.COM"
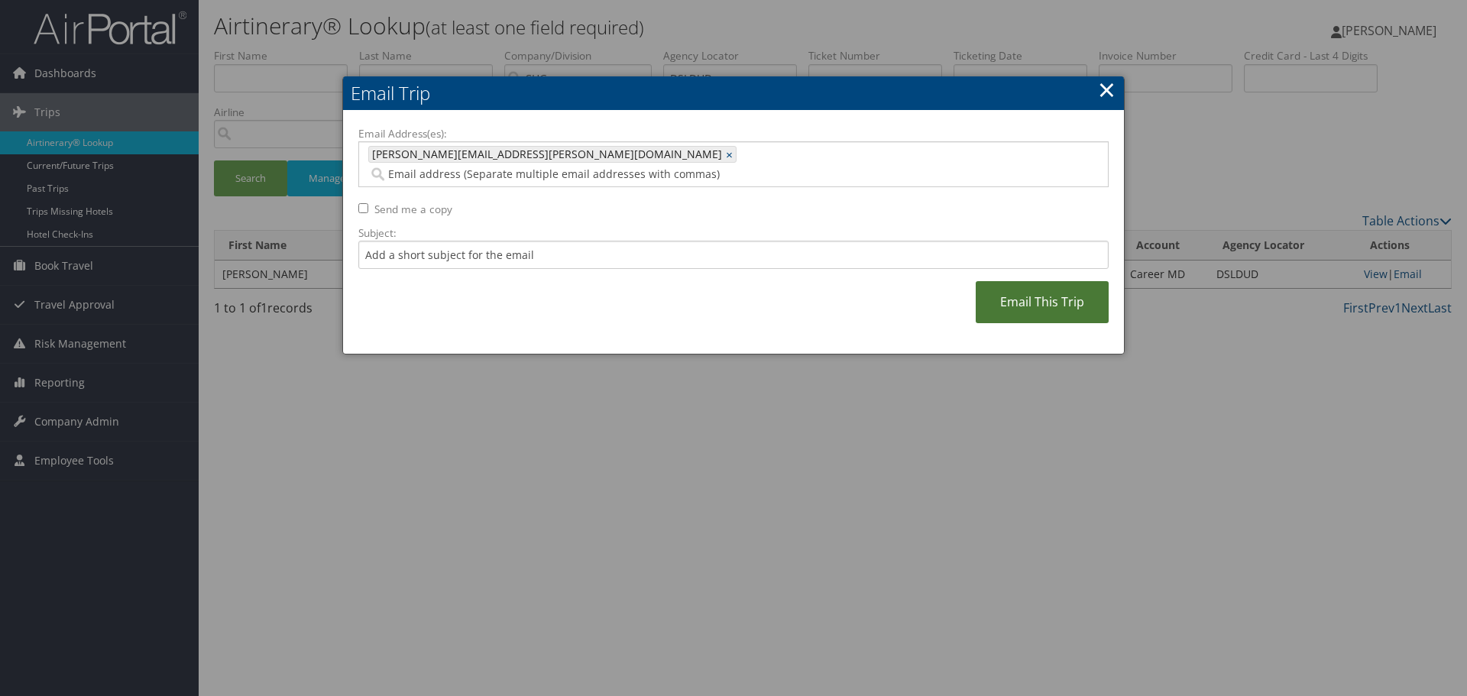
click at [1026, 282] on link "Email This Trip" at bounding box center [1042, 302] width 133 height 42
